Goal: Entertainment & Leisure: Consume media (video, audio)

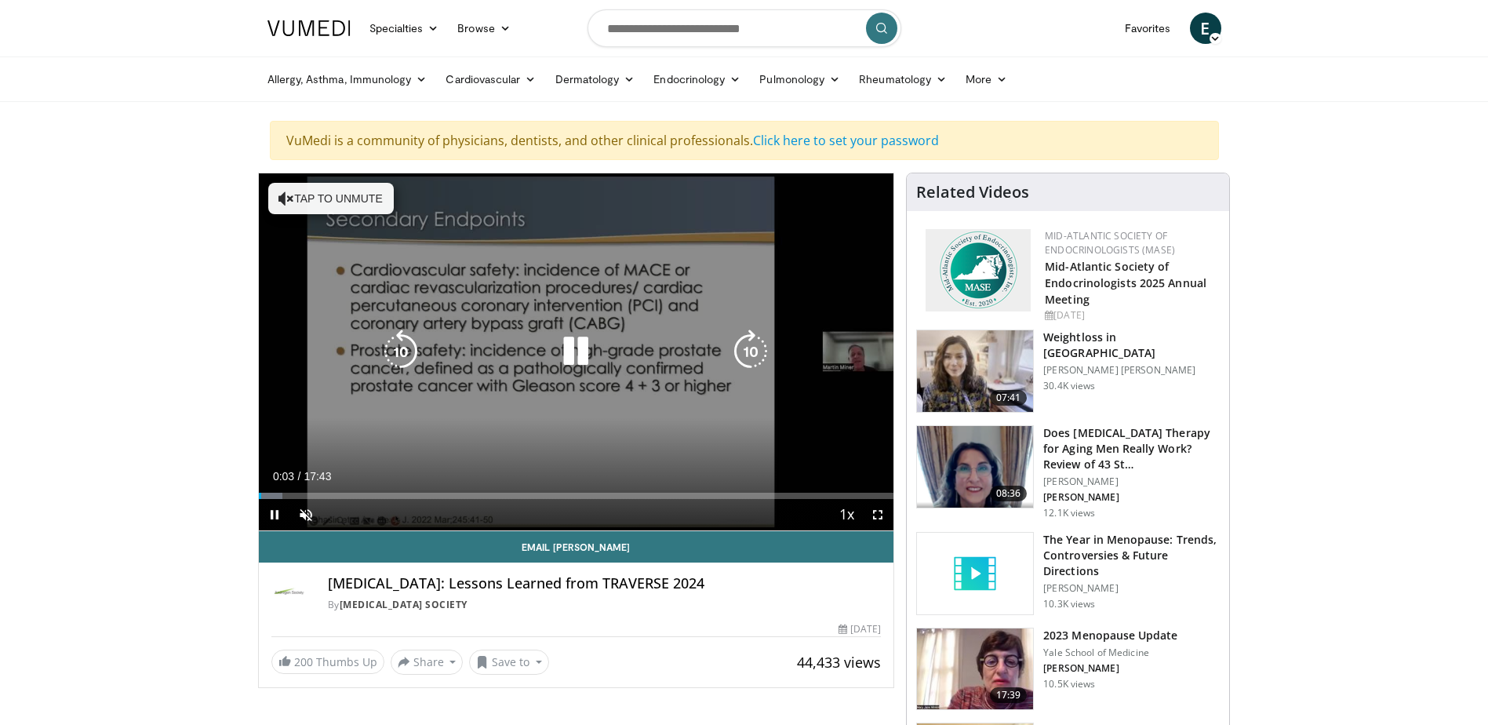
click at [719, 442] on div "10 seconds Tap to unmute" at bounding box center [576, 351] width 635 height 357
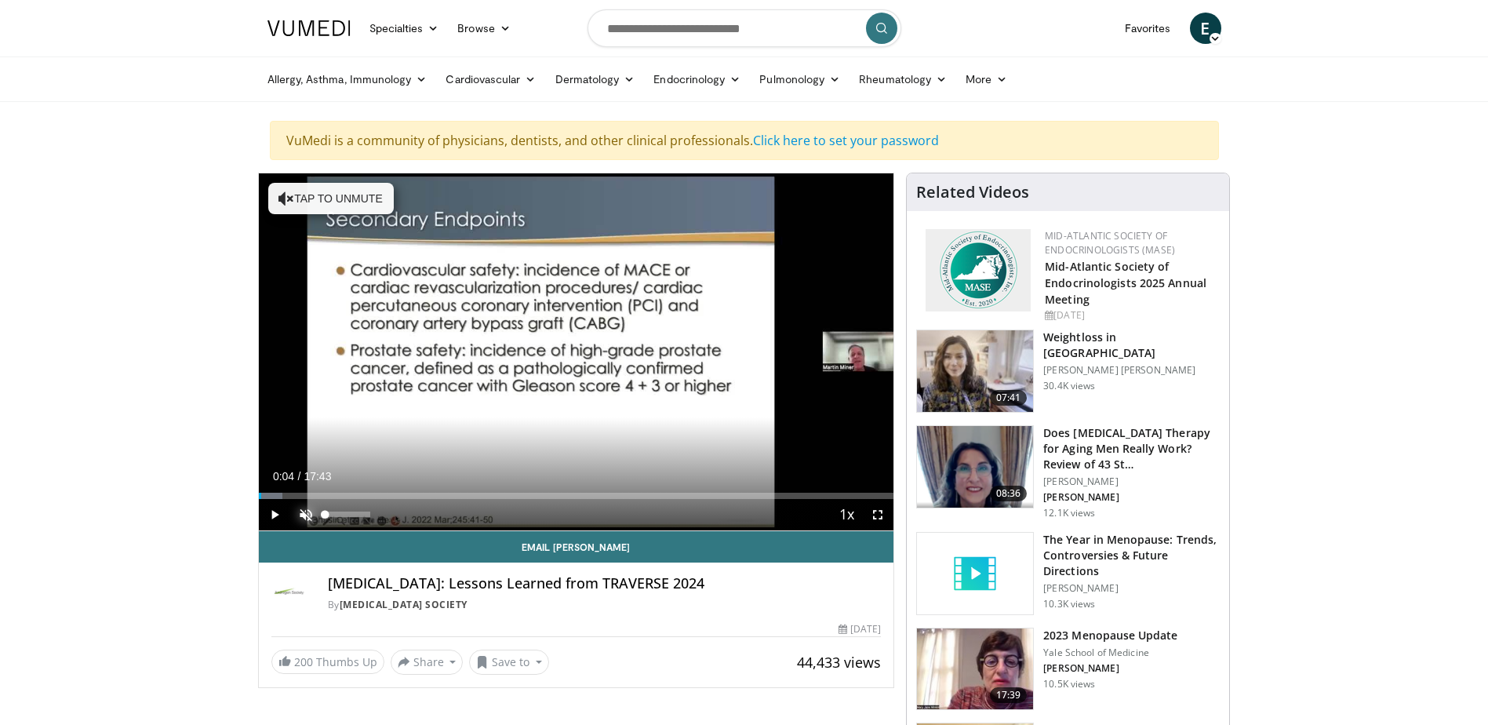
click at [300, 507] on span "Video Player" at bounding box center [305, 514] width 31 height 31
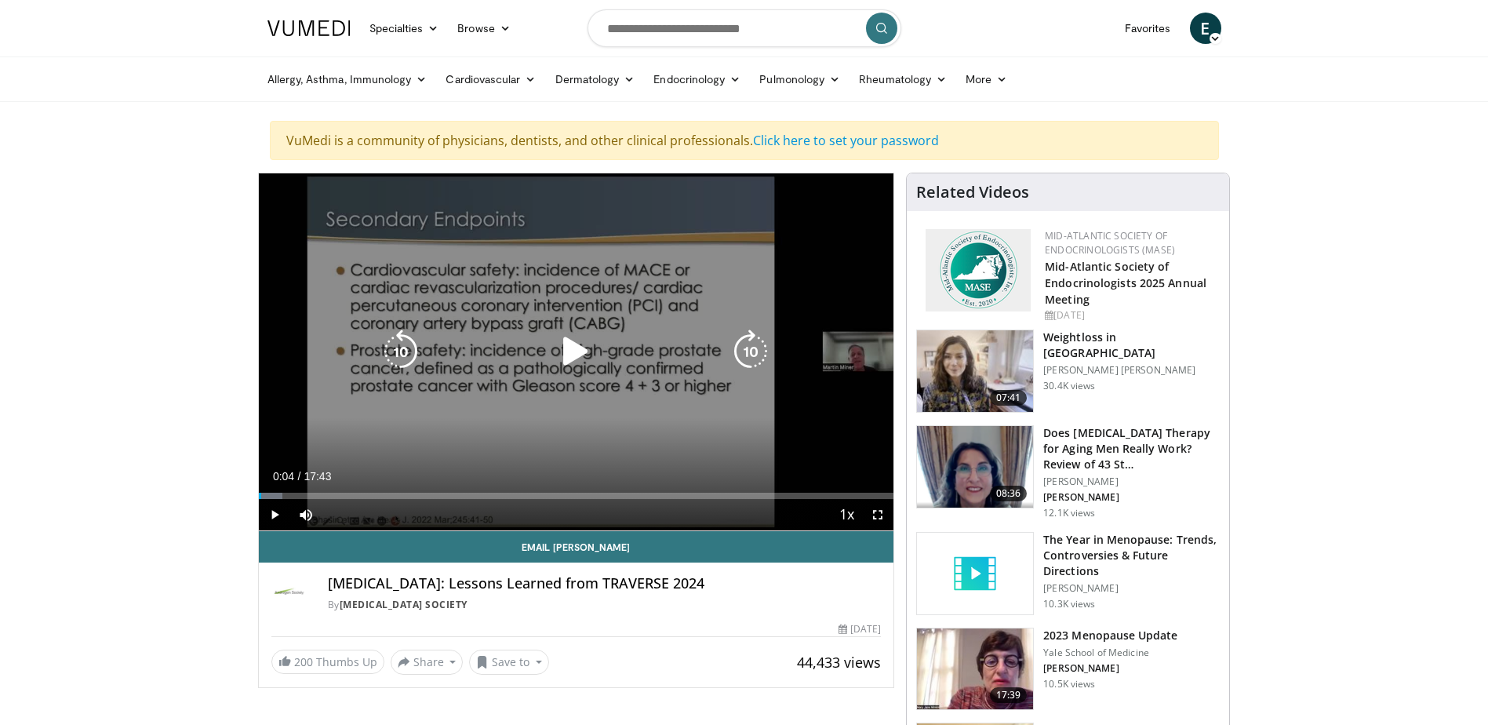
click at [567, 352] on icon "Video Player" at bounding box center [576, 351] width 44 height 44
click at [587, 340] on icon "Video Player" at bounding box center [576, 351] width 44 height 44
click at [300, 305] on div "10 seconds Tap to unmute" at bounding box center [576, 351] width 635 height 357
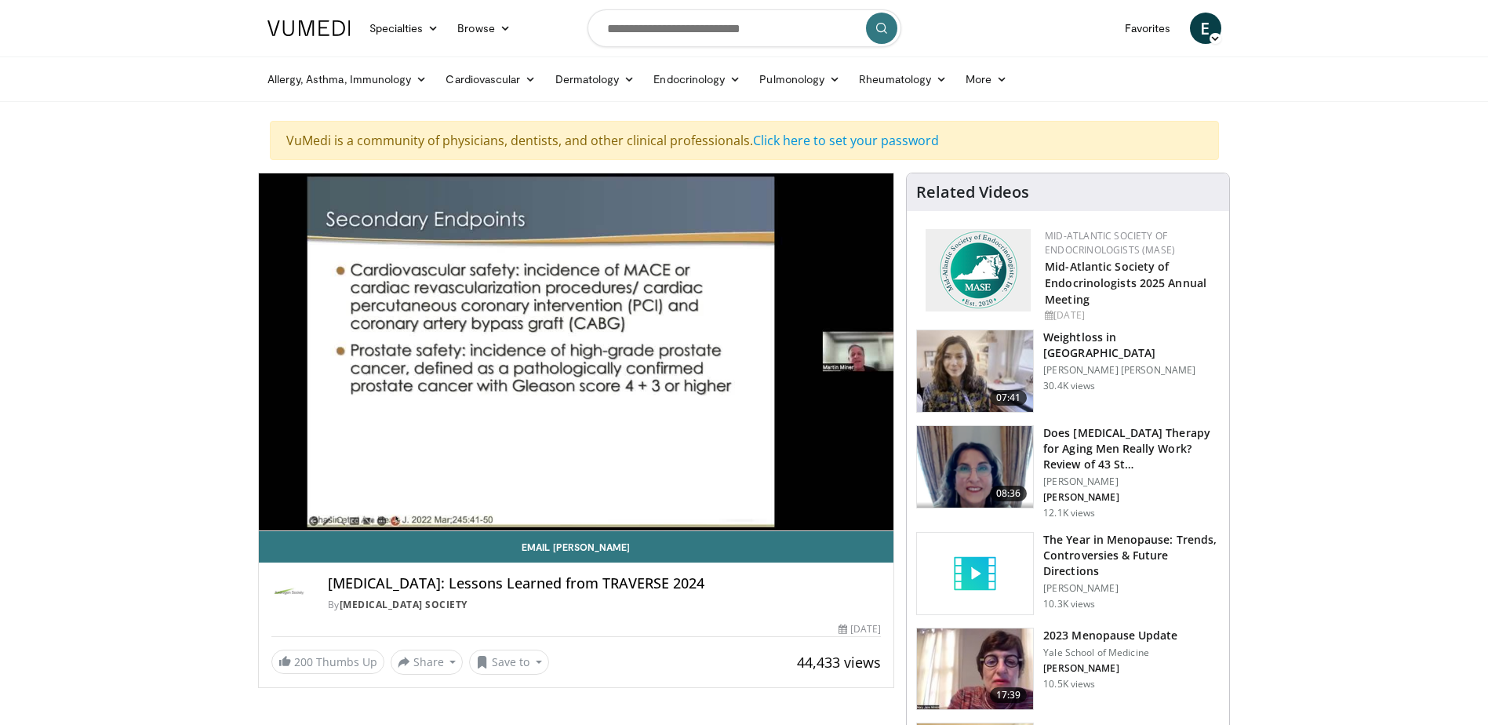
click at [683, 620] on div "Email [PERSON_NAME] [MEDICAL_DATA]: Lessons Learned from TRAVERSE 2024 By [MEDI…" at bounding box center [576, 603] width 635 height 144
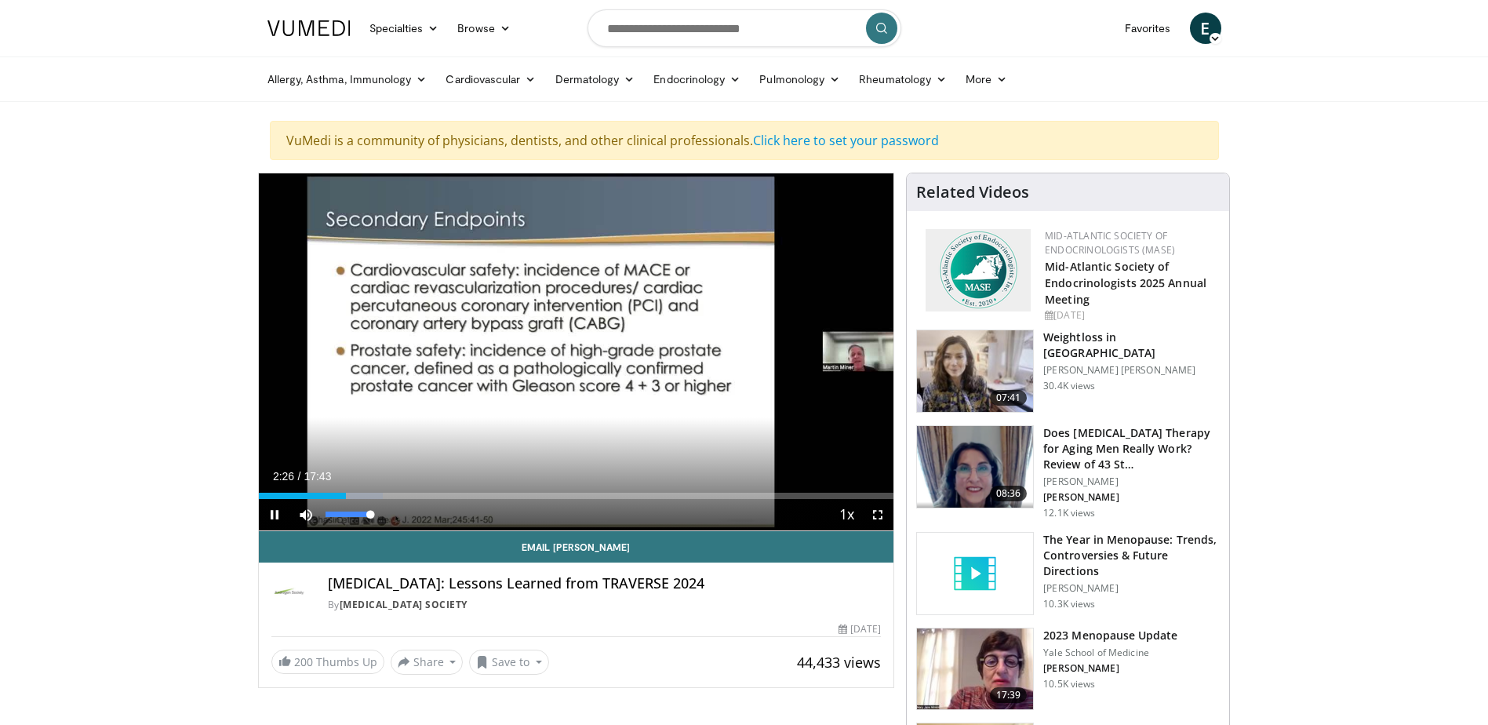
drag, startPoint x: 373, startPoint y: 512, endPoint x: 417, endPoint y: 512, distance: 43.1
click at [417, 512] on div "Current Time 2:26 / Duration 17:43 Pause Skip Backward Skip Forward Mute 100% L…" at bounding box center [576, 514] width 635 height 31
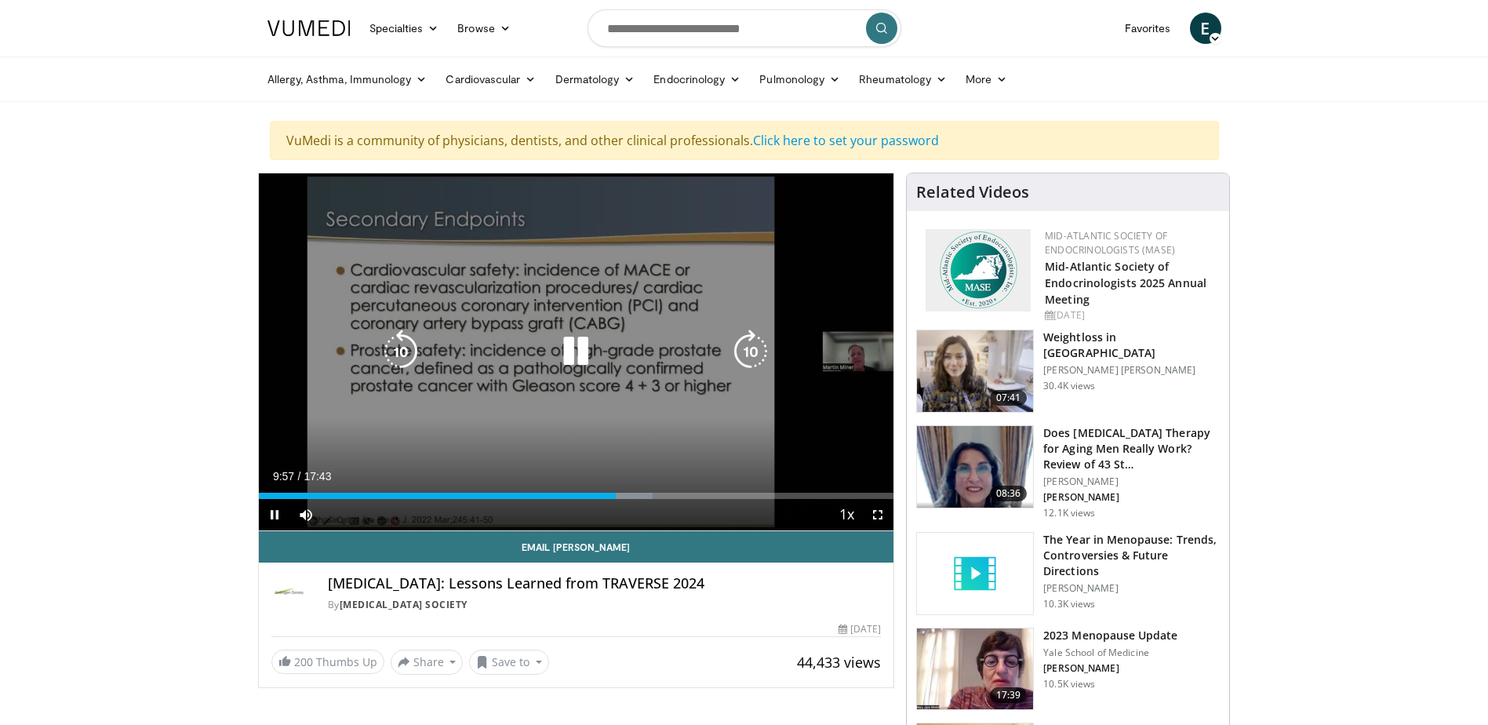
click at [579, 348] on icon "Video Player" at bounding box center [576, 351] width 44 height 44
